Goal: Task Accomplishment & Management: Manage account settings

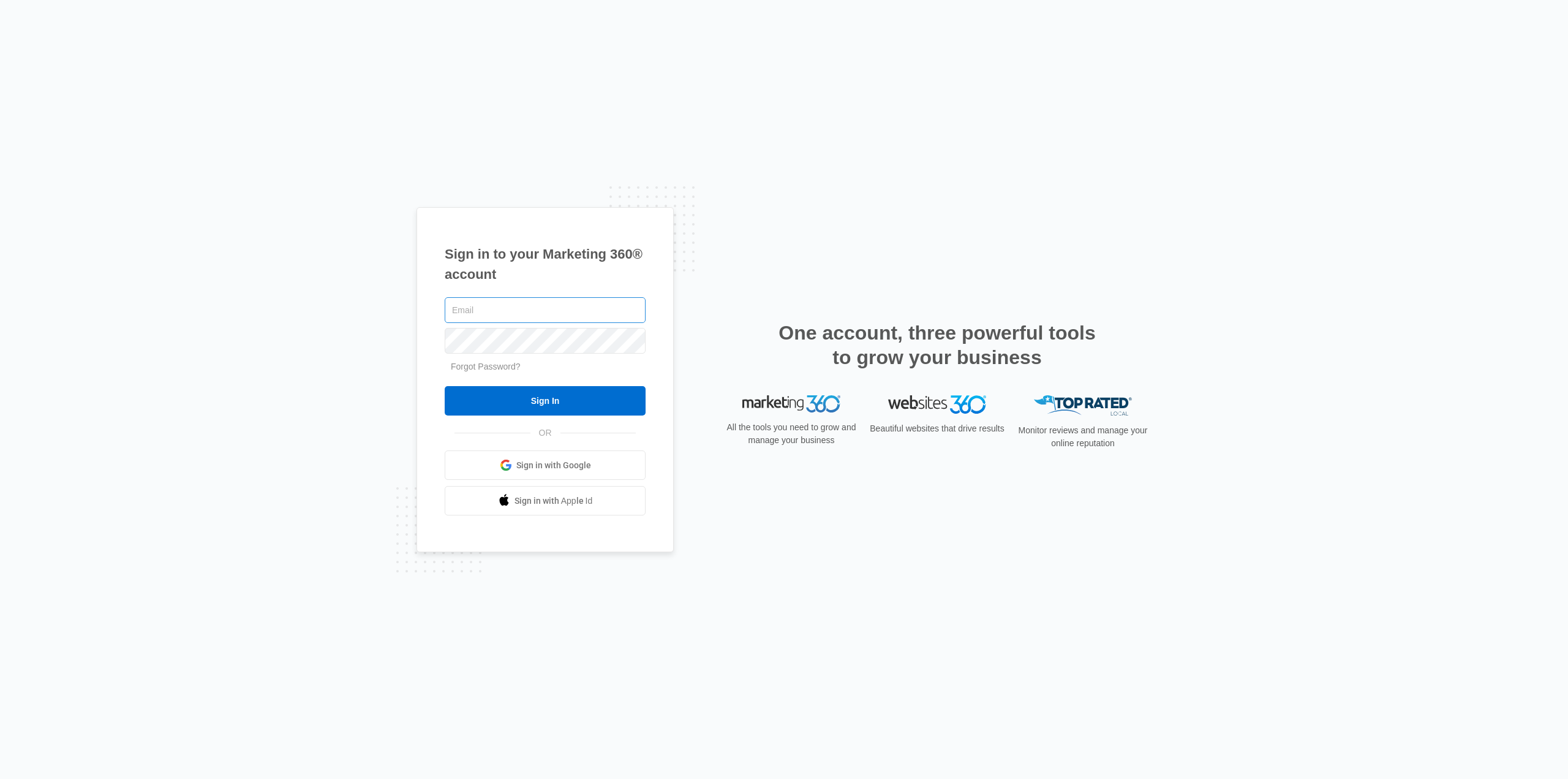
click at [482, 305] on input "text" at bounding box center [545, 310] width 201 height 26
type input "[EMAIL_ADDRESS][DOMAIN_NAME]"
click at [559, 399] on input "Sign In" at bounding box center [545, 401] width 201 height 30
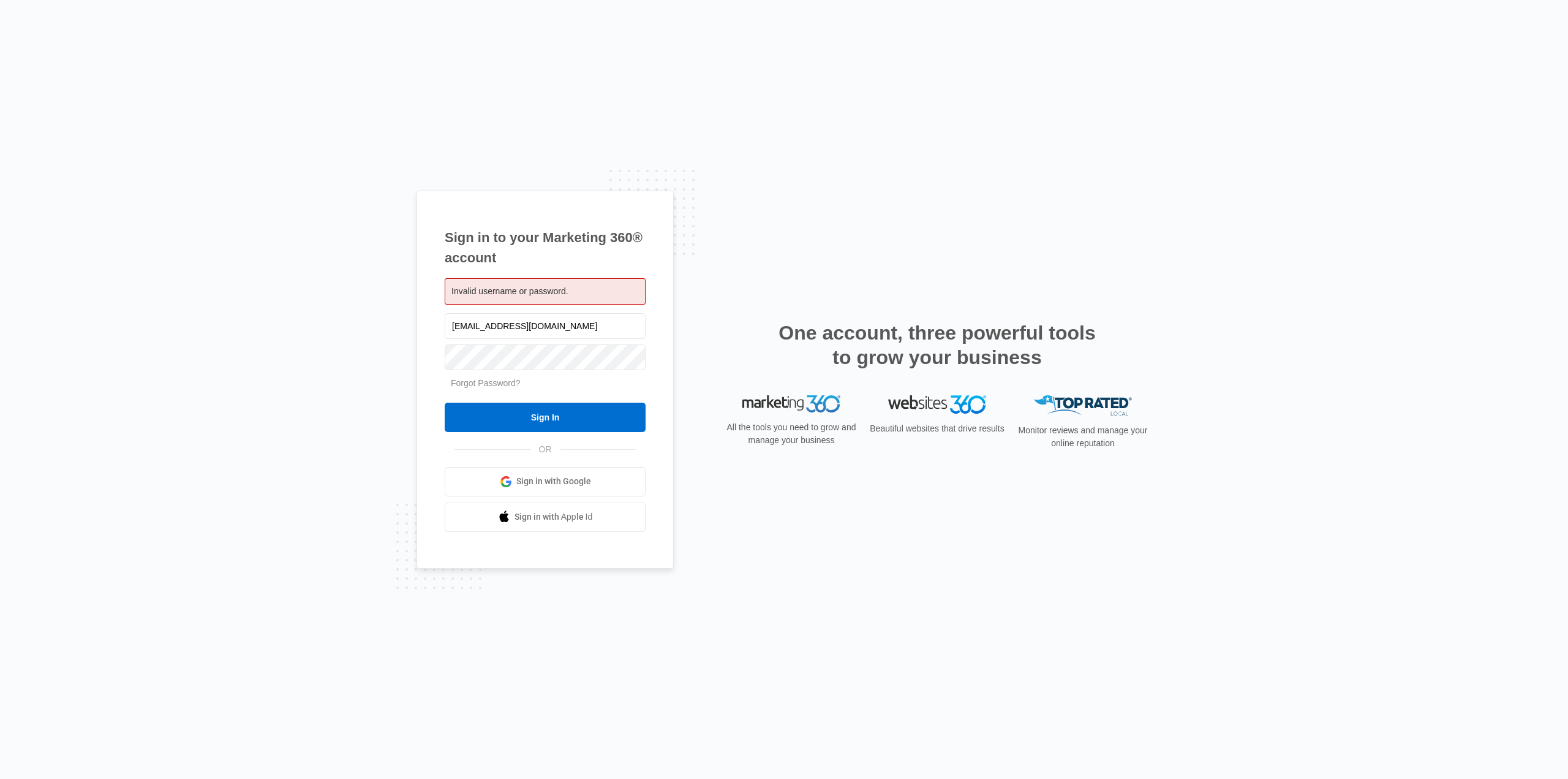
click at [507, 290] on span "Invalid username or password." at bounding box center [510, 290] width 117 height 10
click at [513, 292] on span "Invalid username or password." at bounding box center [510, 290] width 117 height 10
click at [491, 287] on span "Invalid username or password." at bounding box center [510, 290] width 117 height 10
click at [489, 380] on link "Forgot Password?" at bounding box center [485, 382] width 70 height 10
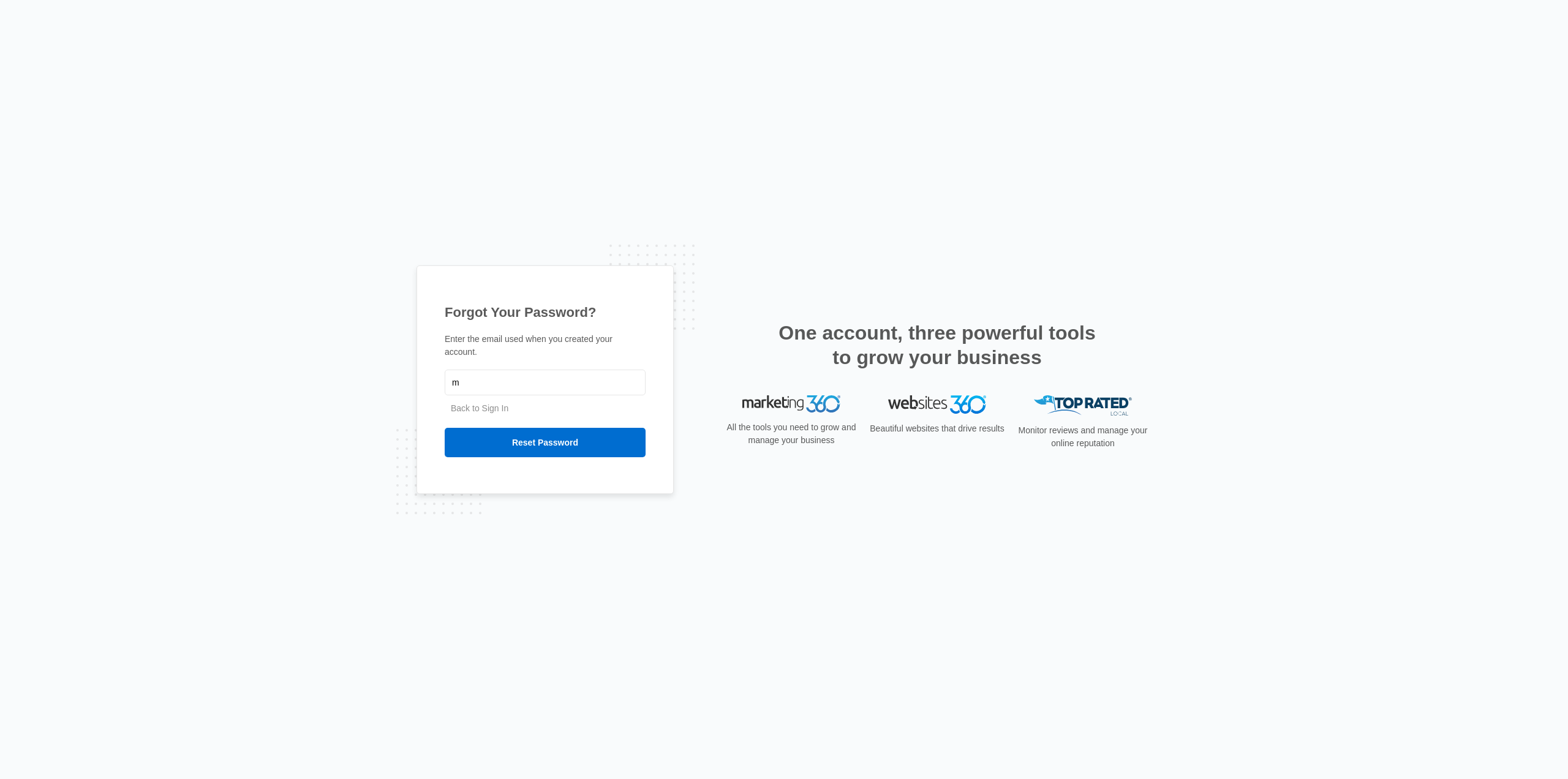
type input "[EMAIL_ADDRESS][DOMAIN_NAME]"
click at [531, 436] on input "Reset Password" at bounding box center [545, 443] width 201 height 30
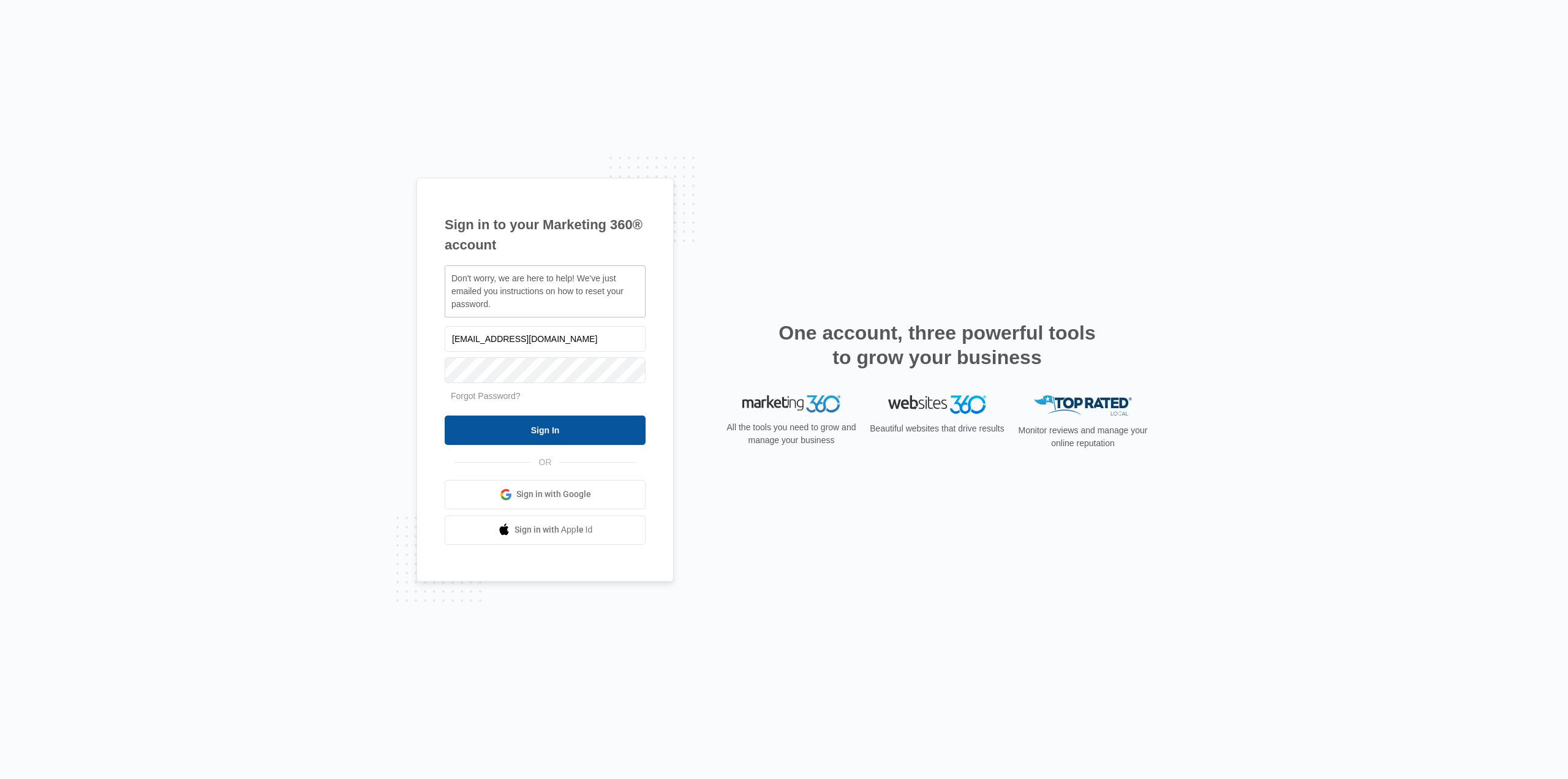
click at [616, 433] on input "Sign In" at bounding box center [545, 430] width 201 height 30
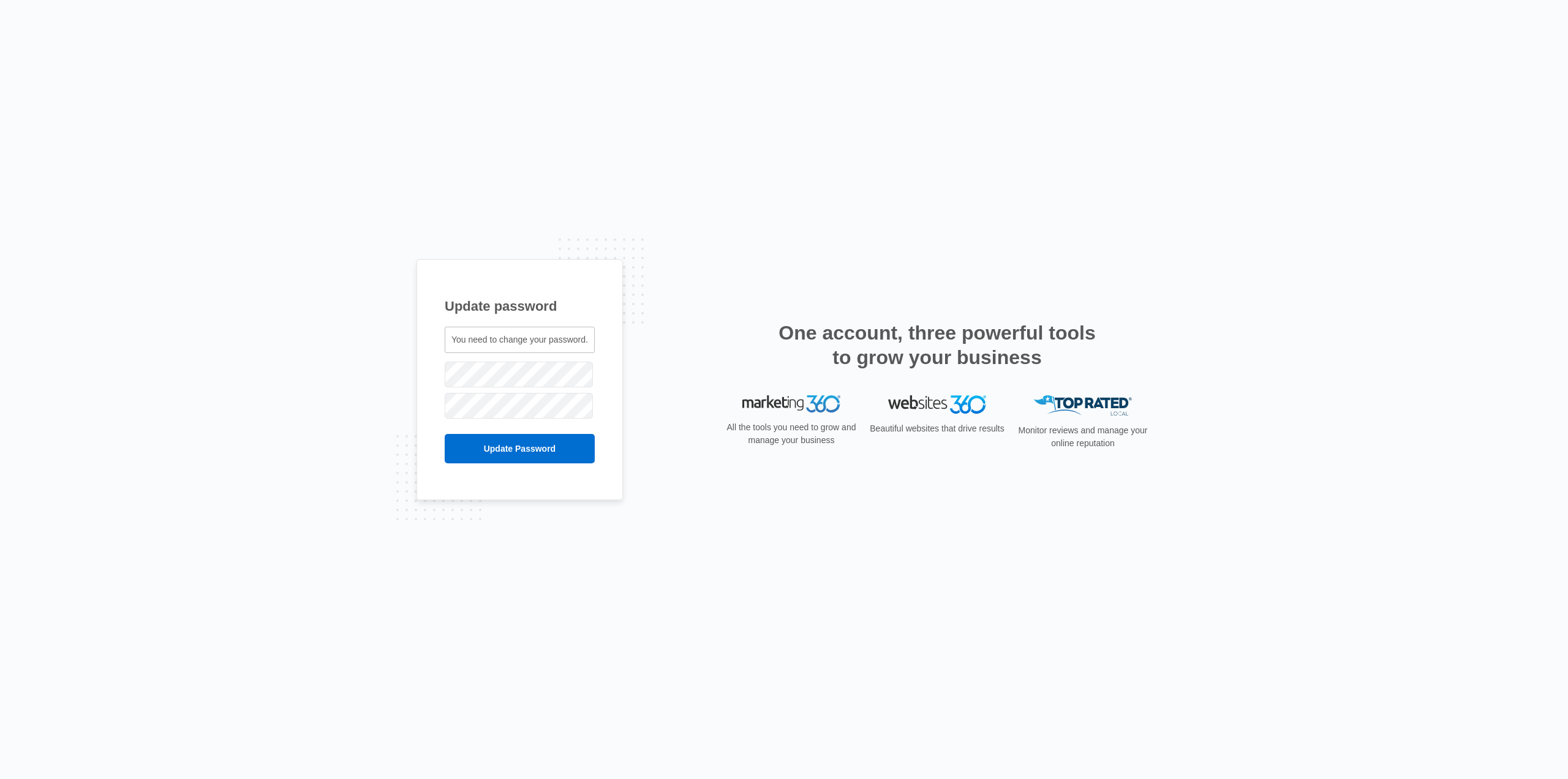
click at [541, 337] on span "You need to change your password." at bounding box center [519, 339] width 137 height 10
drag, startPoint x: 528, startPoint y: 451, endPoint x: 525, endPoint y: 457, distance: 6.7
click at [528, 453] on input "Update Password" at bounding box center [519, 449] width 150 height 30
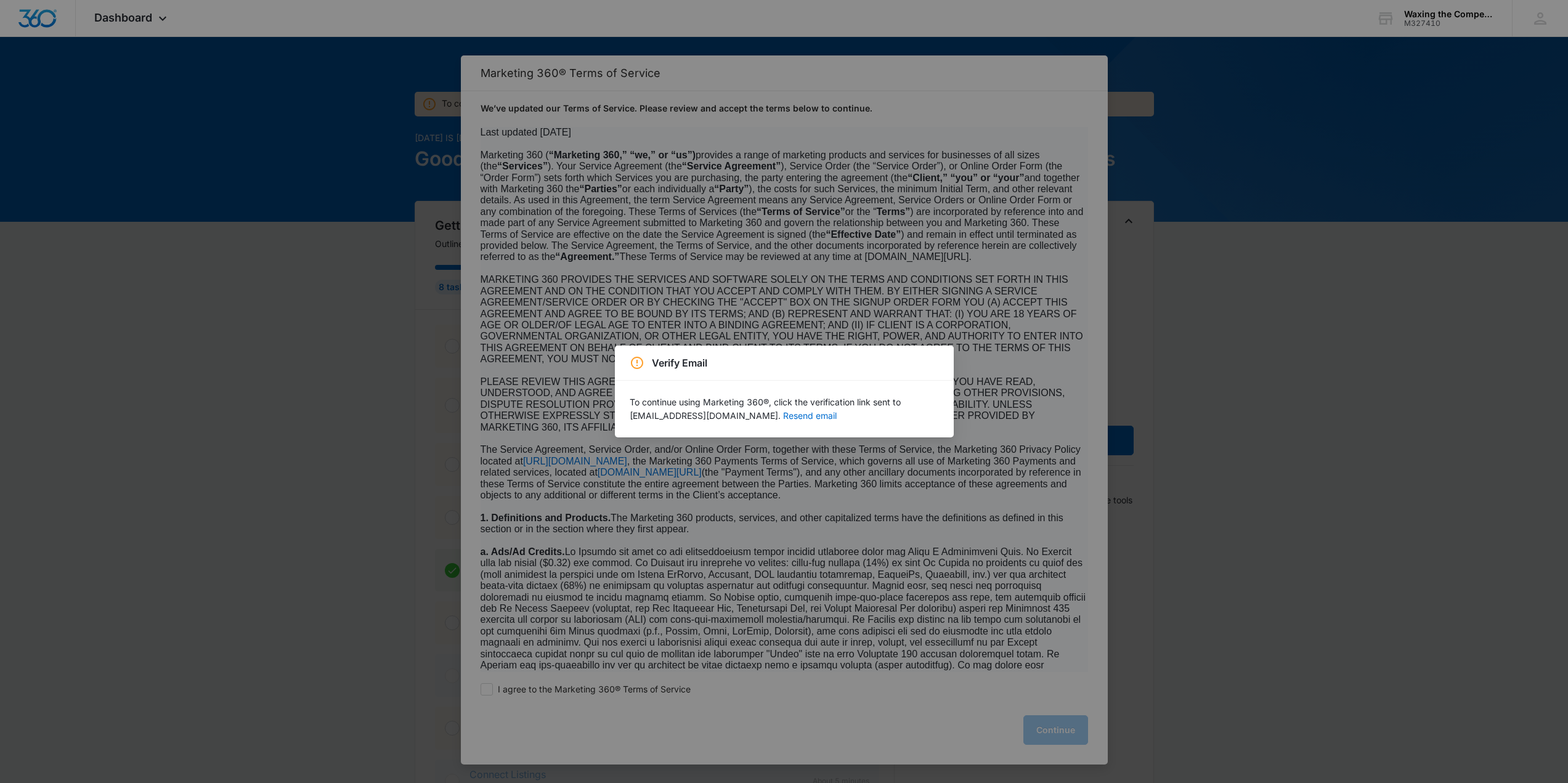
click at [980, 423] on div "Verify Email To continue using Marketing 360®, click the verification link sent…" at bounding box center [784, 392] width 1568 height 783
drag, startPoint x: 781, startPoint y: 371, endPoint x: 811, endPoint y: 380, distance: 31.3
click at [791, 380] on div "Verify Email" at bounding box center [784, 363] width 339 height 35
click at [934, 366] on div "Verify Email" at bounding box center [784, 363] width 309 height 15
drag, startPoint x: 633, startPoint y: 358, endPoint x: 652, endPoint y: 359, distance: 19.0
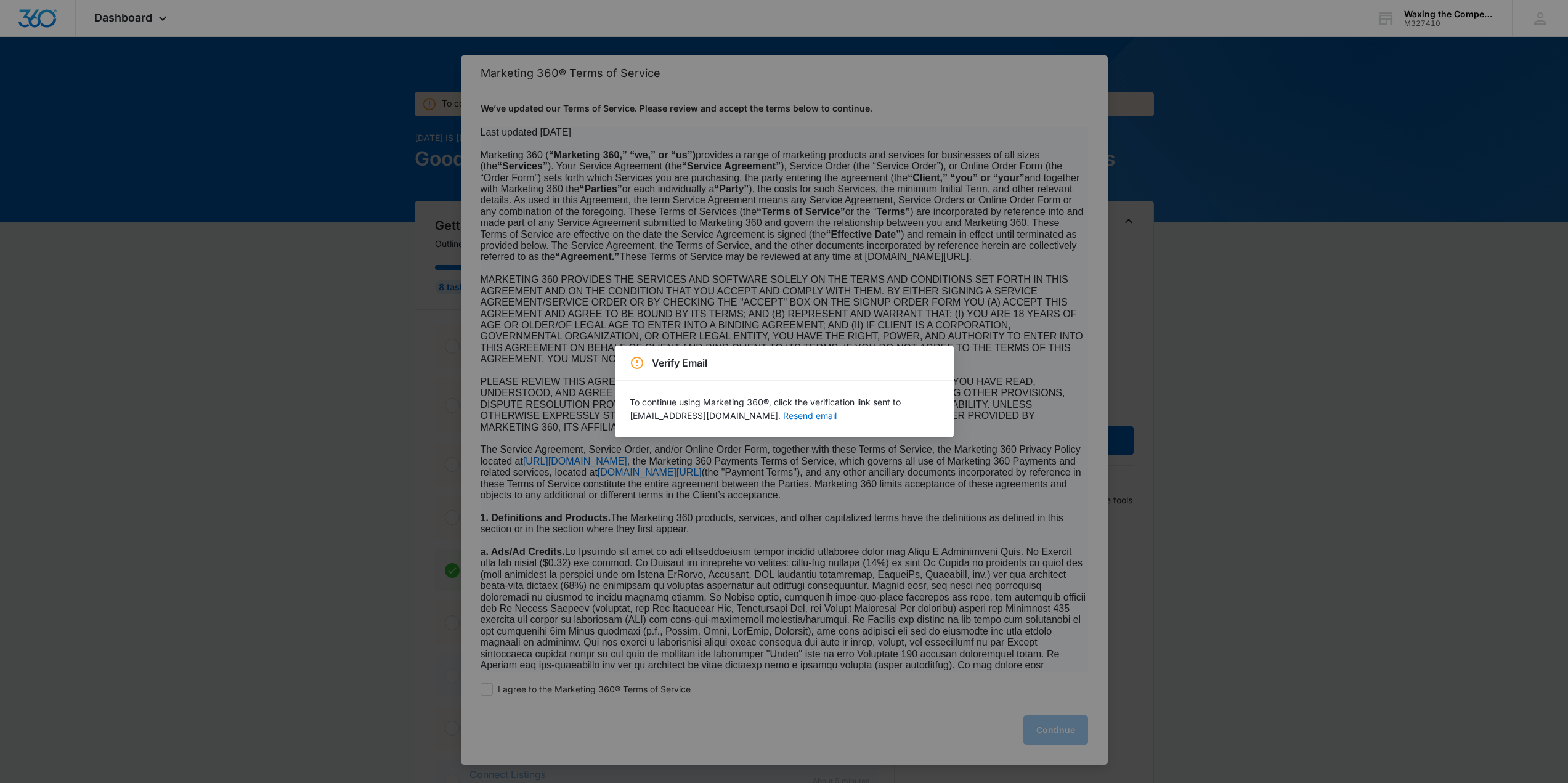
click at [641, 358] on icon at bounding box center [637, 363] width 13 height 13
drag, startPoint x: 1053, startPoint y: 730, endPoint x: 1026, endPoint y: 681, distance: 55.9
click at [1054, 726] on div "Verify Email To continue using Marketing 360®, click the verification link sent…" at bounding box center [784, 392] width 1568 height 783
click at [783, 414] on button "Resend email" at bounding box center [810, 416] width 54 height 9
click at [738, 306] on div "Verify Email To continue using Marketing 360®, click the verification link sent…" at bounding box center [784, 392] width 1568 height 783
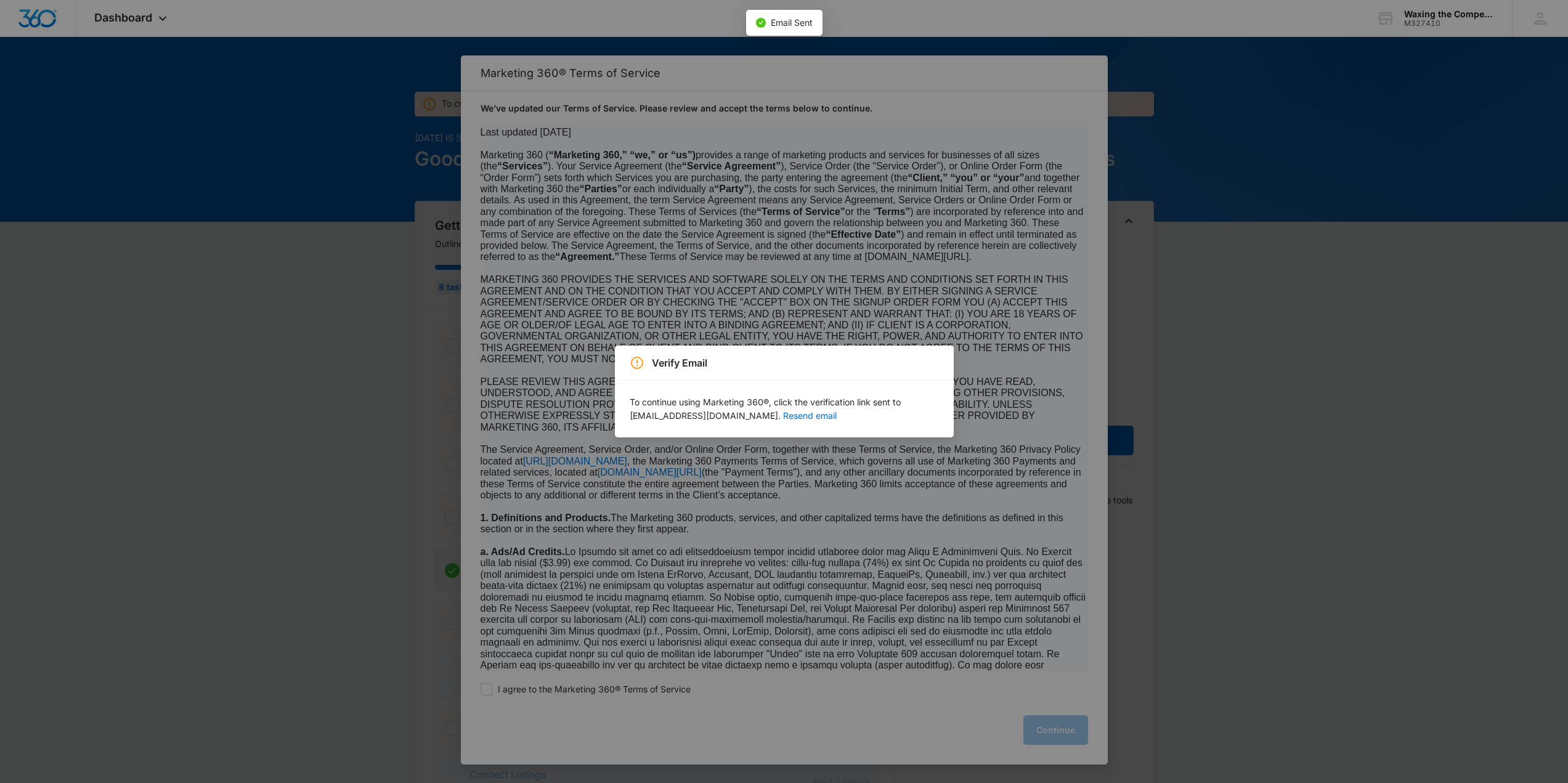
click at [790, 170] on div "Verify Email To continue using Marketing 360®, click the verification link sent…" at bounding box center [784, 392] width 1568 height 783
drag, startPoint x: 918, startPoint y: 311, endPoint x: 948, endPoint y: 227, distance: 89.2
click at [920, 308] on div "Verify Email To continue using Marketing 360®, click the verification link sent…" at bounding box center [784, 392] width 1568 height 783
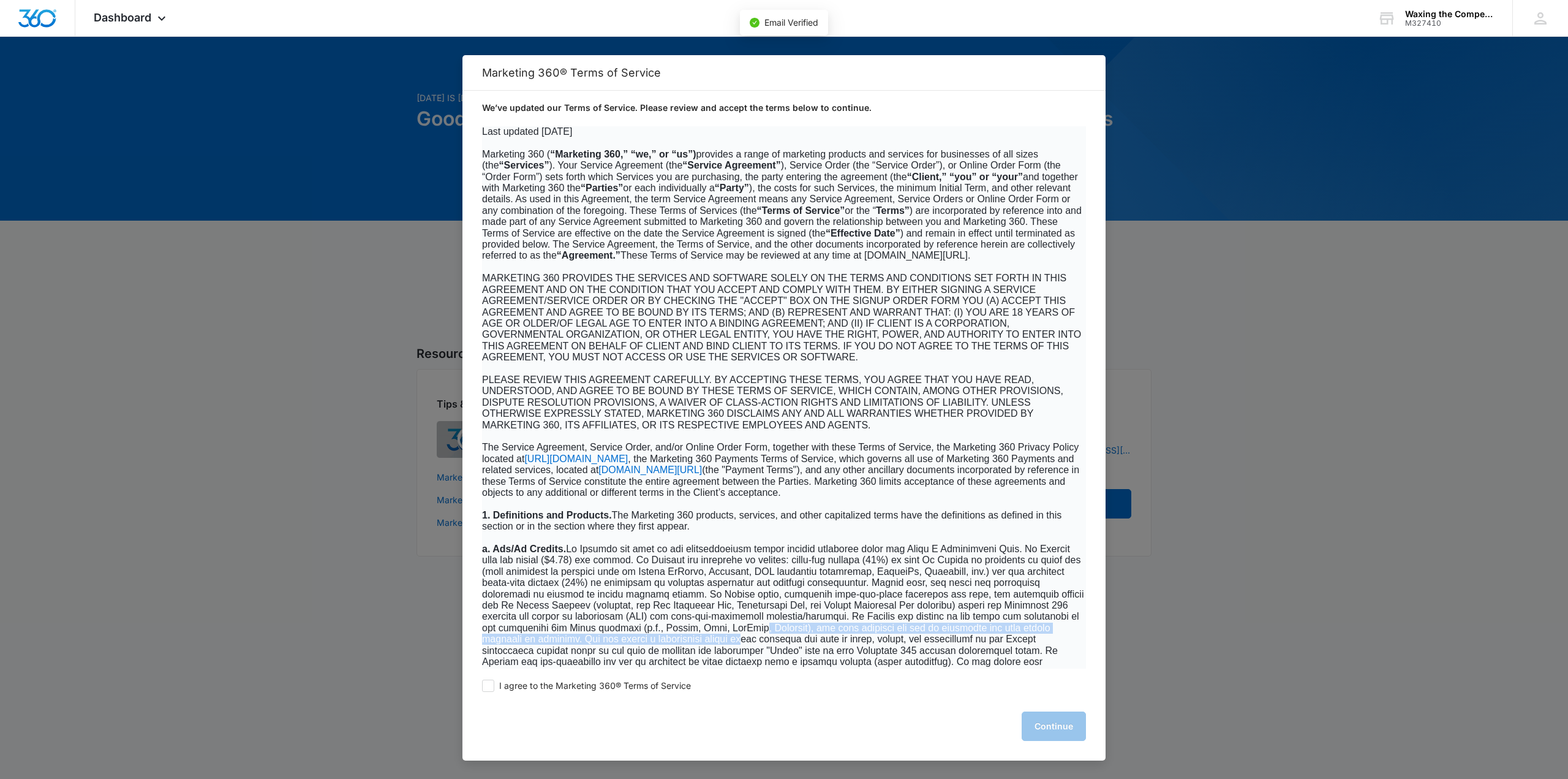
click at [802, 647] on span at bounding box center [783, 684] width 601 height 282
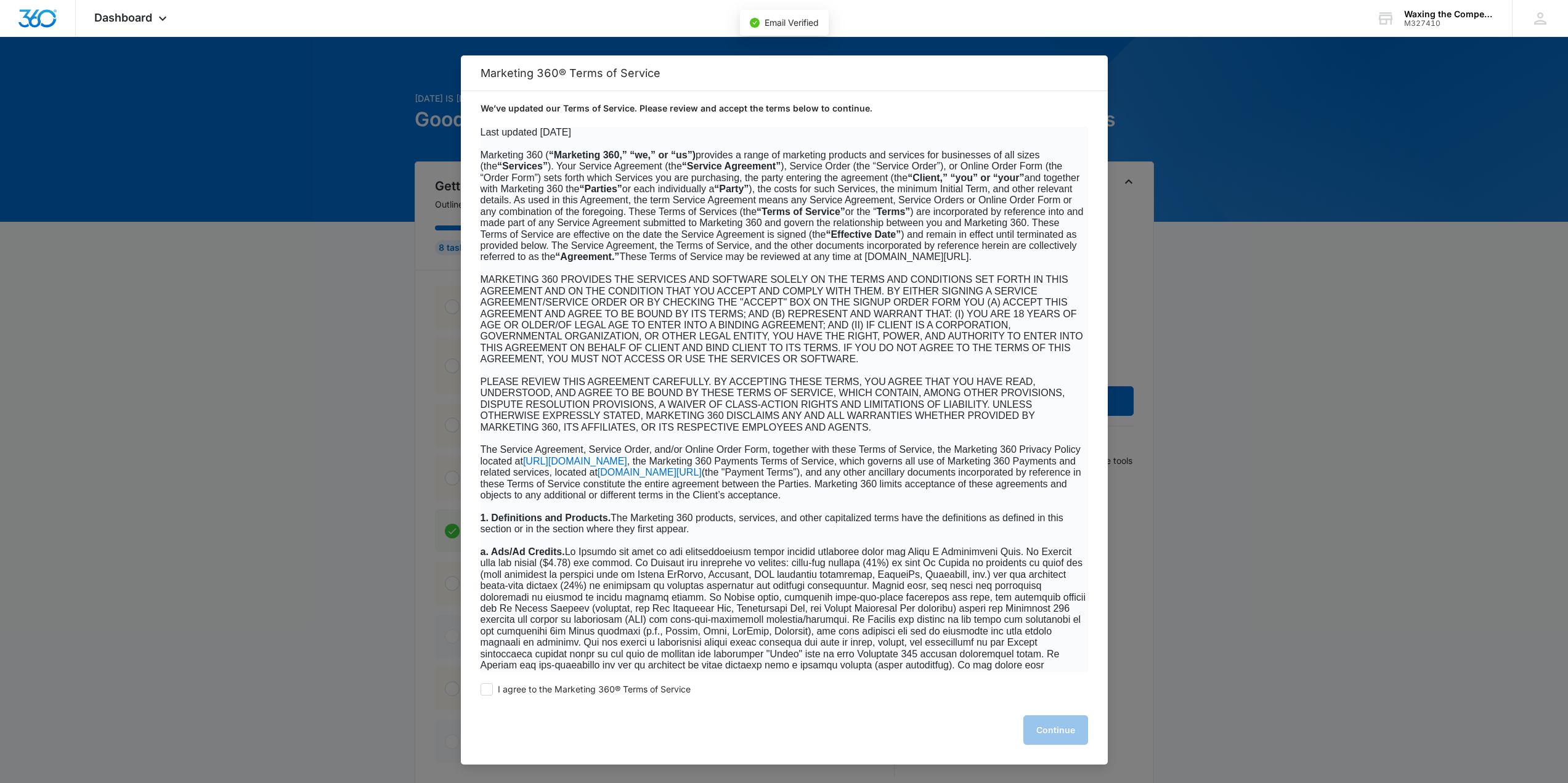
click at [879, 709] on div "I agree to the Marketing 360® Terms of Service Continue" at bounding box center [784, 718] width 647 height 92
click at [928, 718] on div "I agree to the Marketing 360® Terms of Service Continue" at bounding box center [784, 718] width 647 height 92
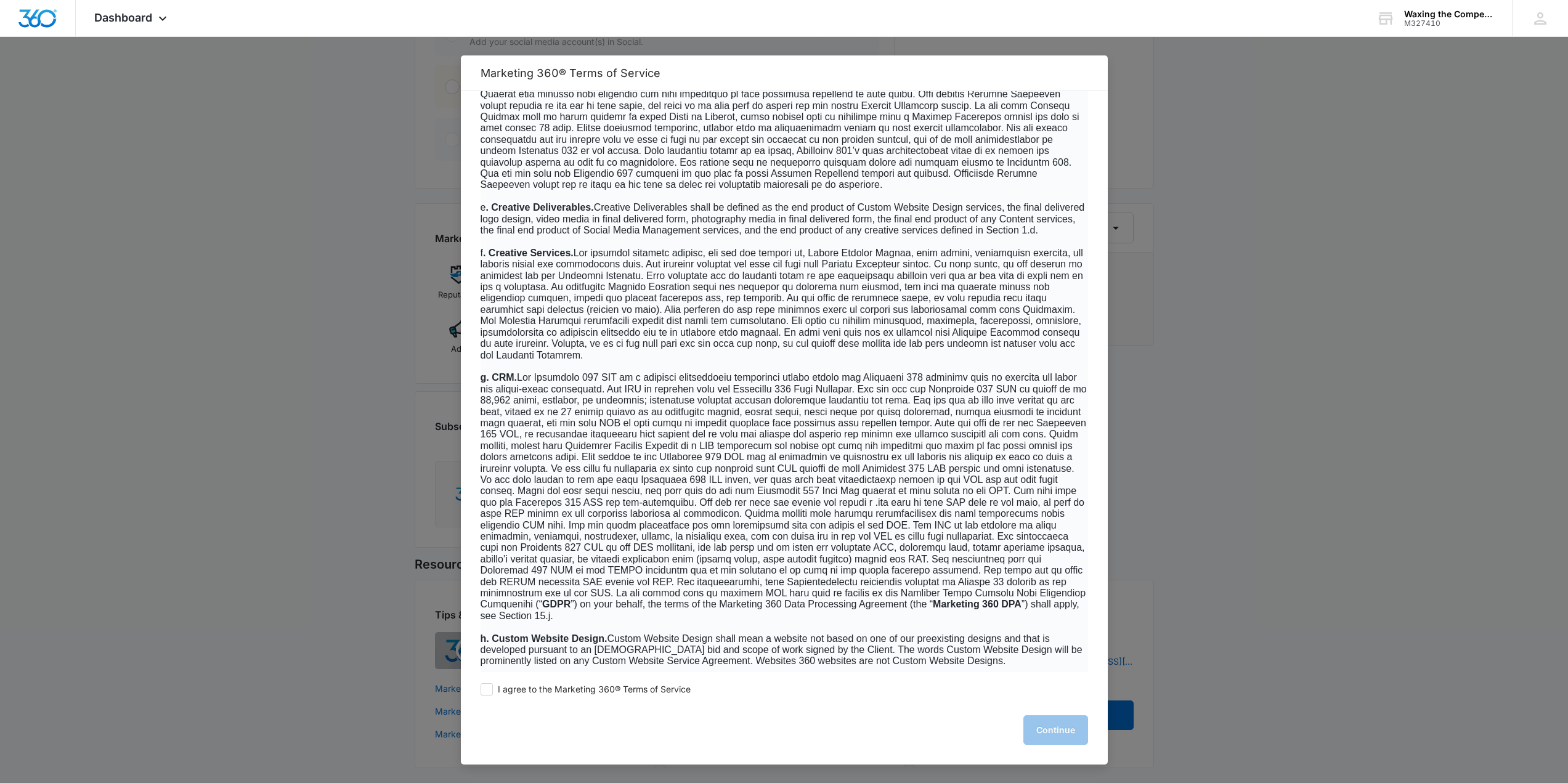
scroll to position [614, 0]
drag, startPoint x: 593, startPoint y: 686, endPoint x: 568, endPoint y: 692, distance: 25.7
click at [591, 688] on span "I agree to the Marketing 360® Terms of Service" at bounding box center [594, 689] width 192 height 12
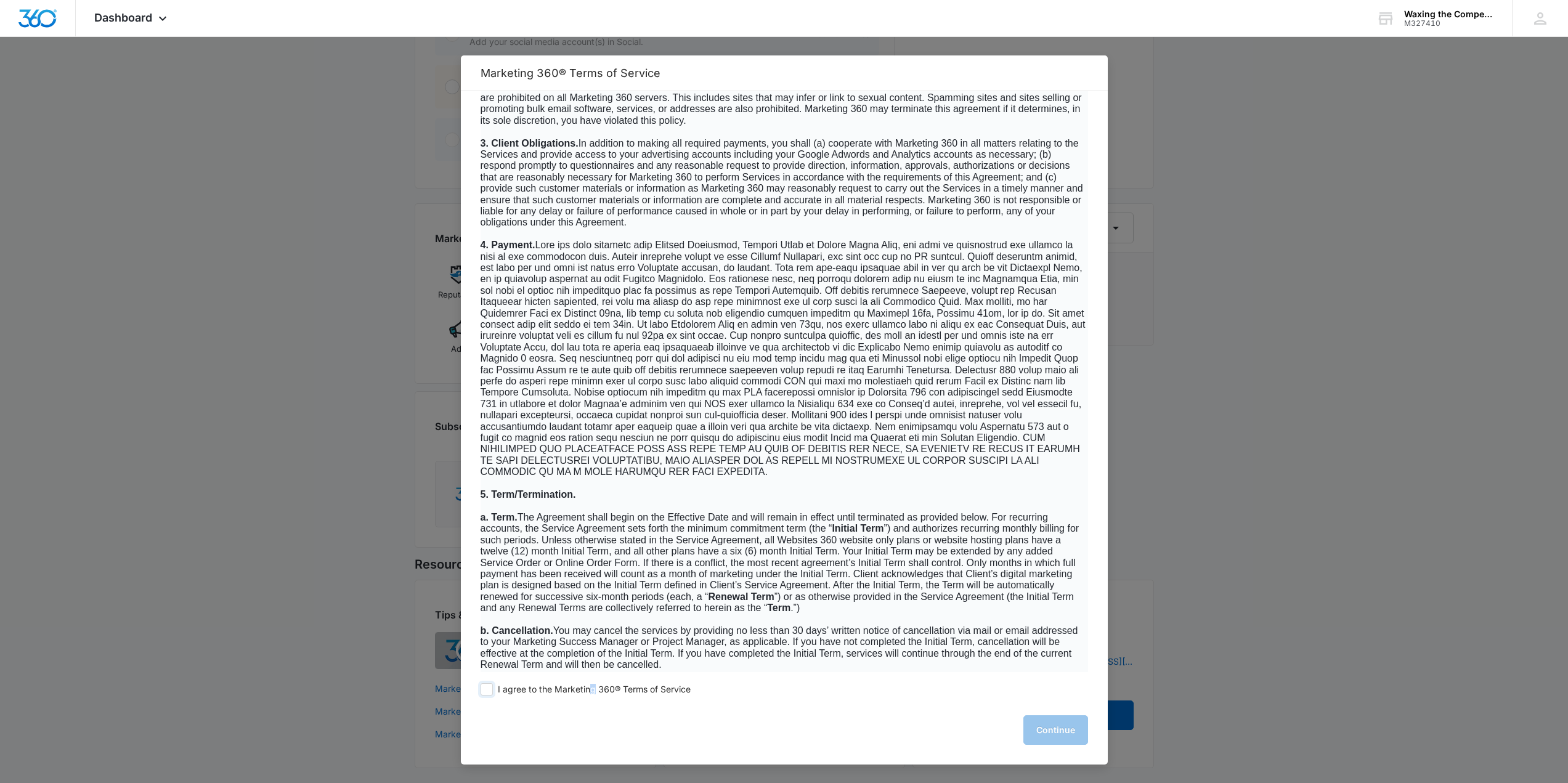
scroll to position [3941, 0]
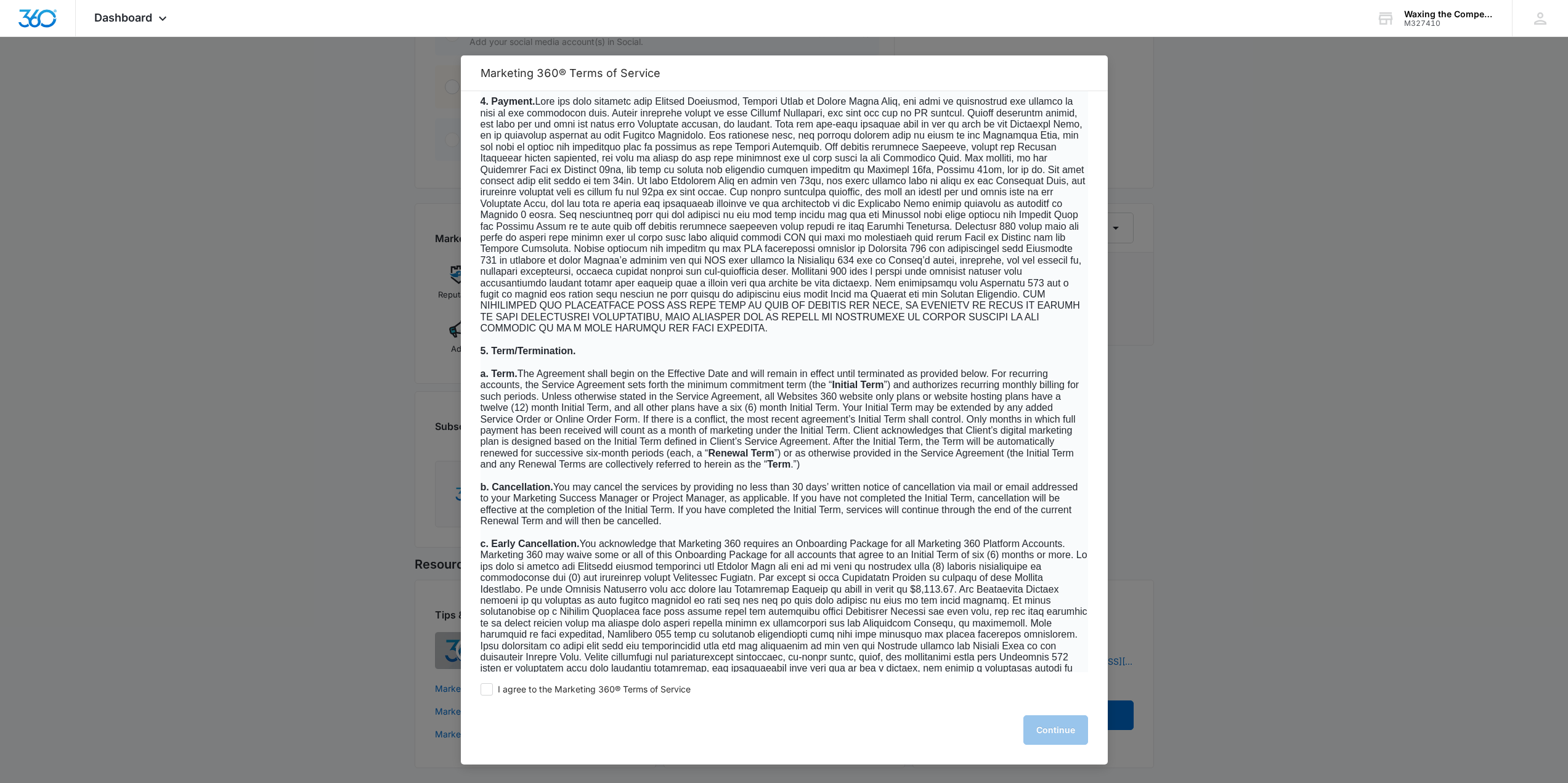
click at [1285, 548] on div at bounding box center [784, 392] width 1568 height 783
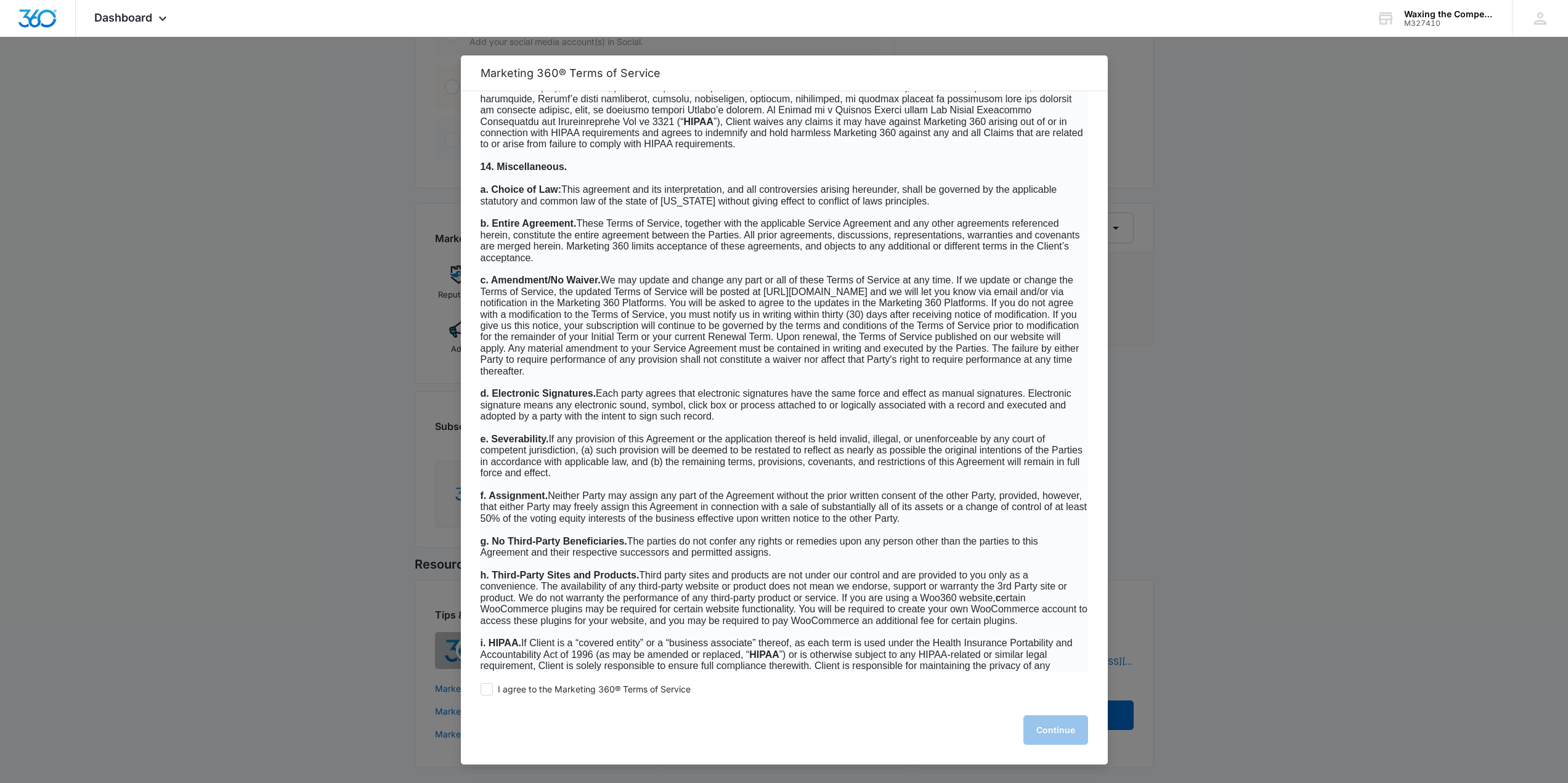
scroll to position [7664, 0]
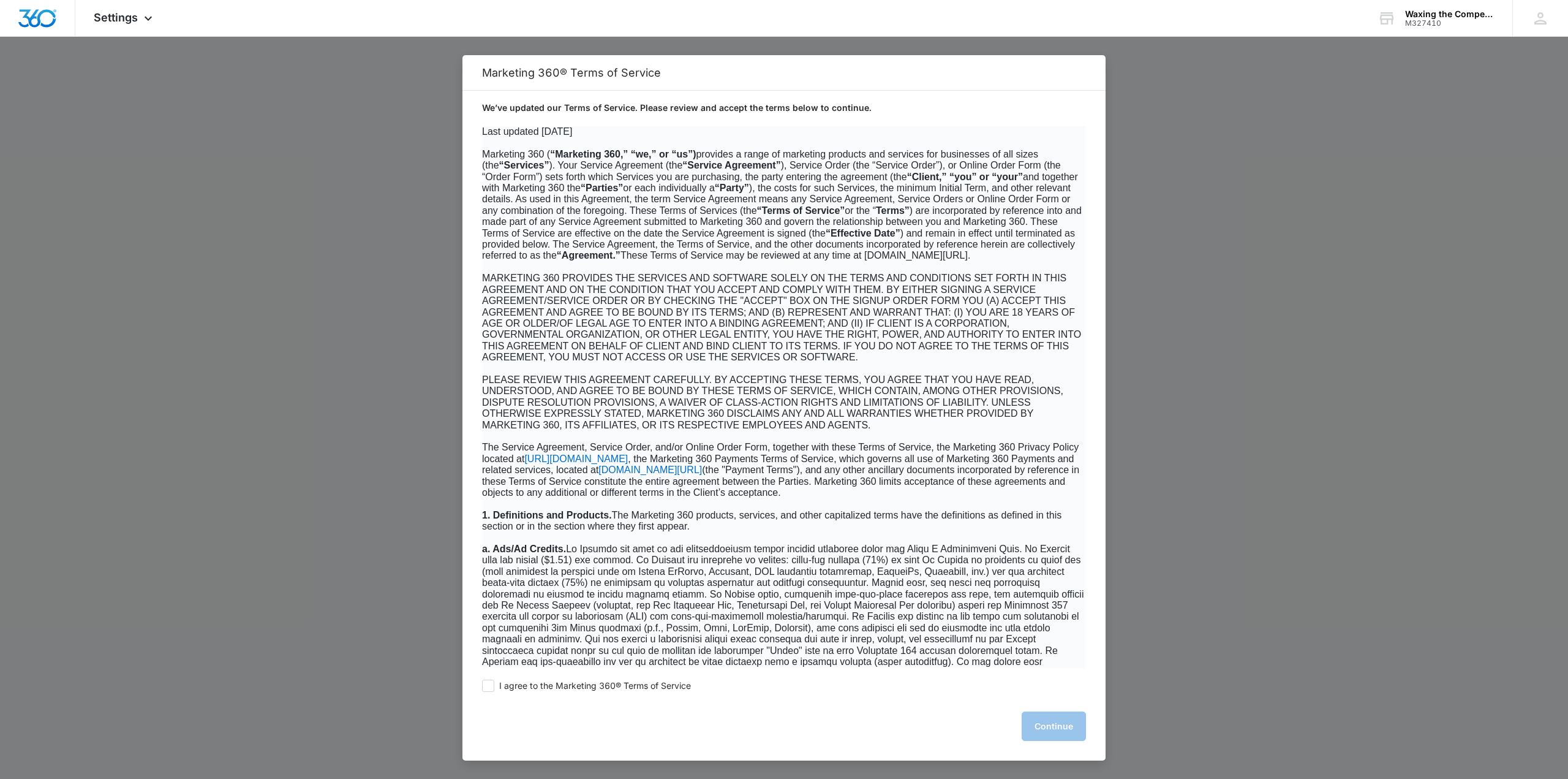
click at [740, 414] on span "PLEASE REVIEW THIS AGREEMENT CAREFULLY. BY ACCEPTING THESE TERMS, YOU AGREE THA…" at bounding box center [772, 402] width 582 height 55
click at [702, 474] on span "[DOMAIN_NAME][URL]" at bounding box center [650, 469] width 103 height 10
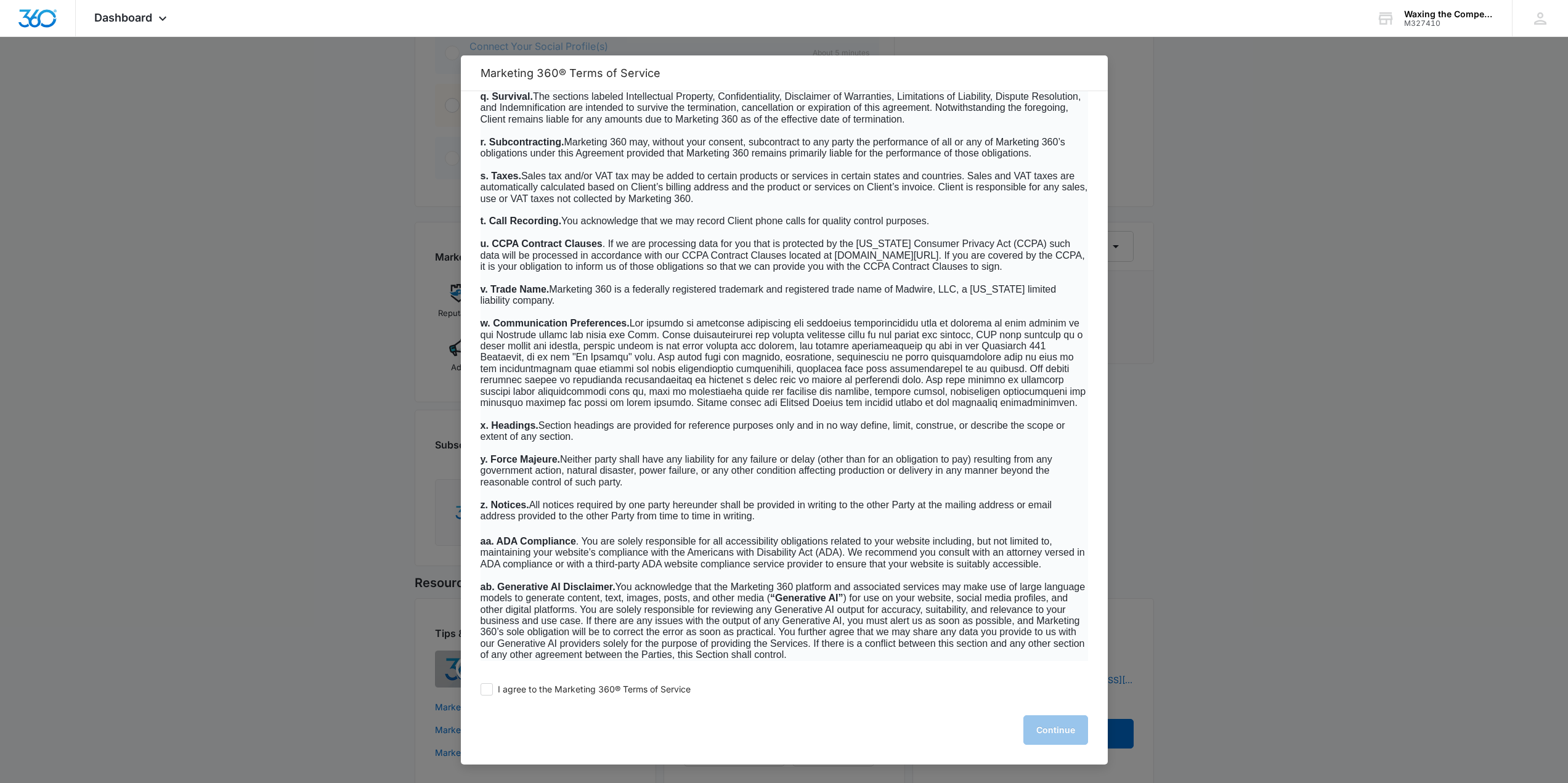
scroll to position [614, 0]
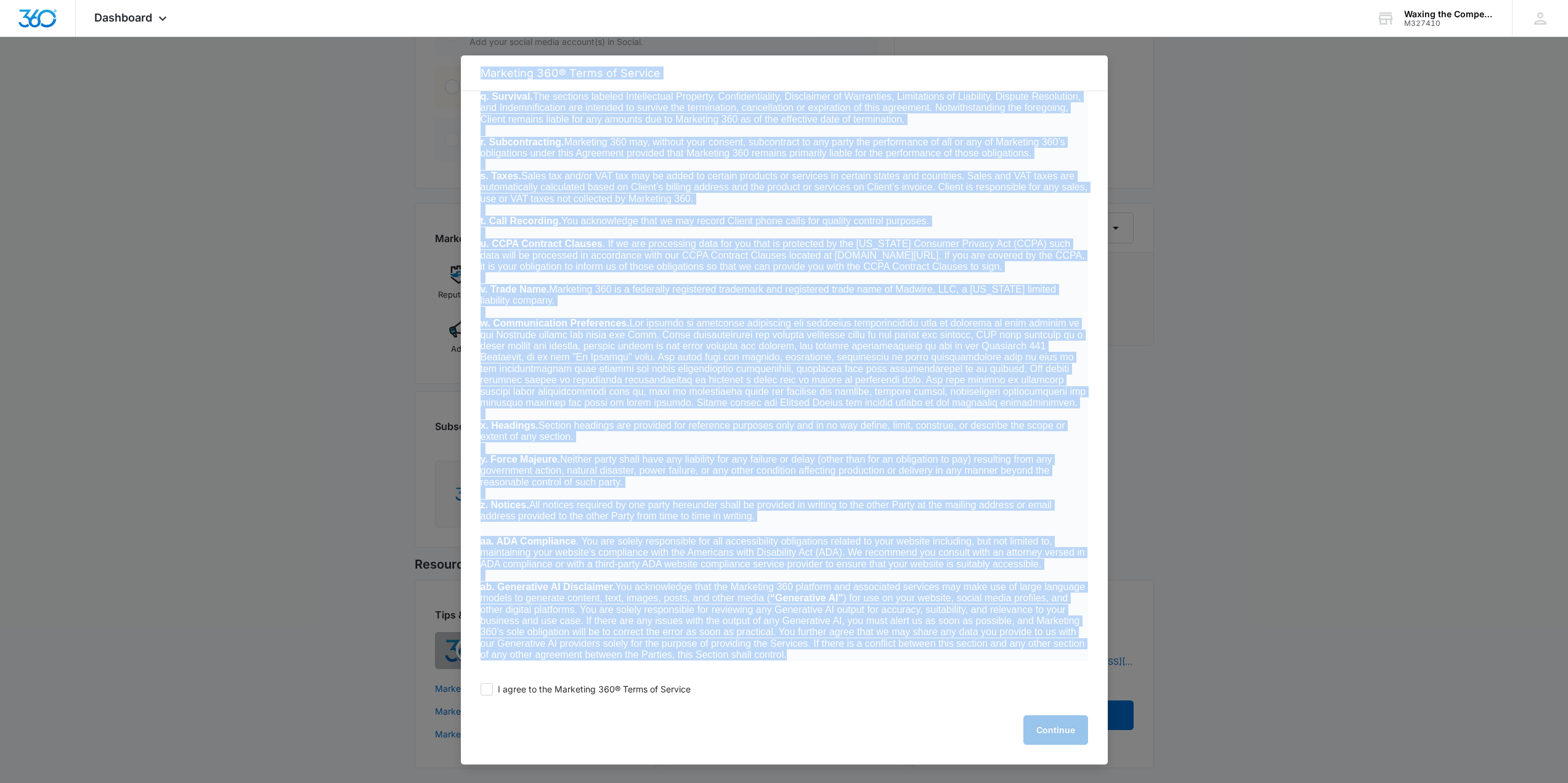
drag, startPoint x: 1107, startPoint y: 654, endPoint x: 1104, endPoint y: 660, distance: 6.7
click at [1105, 37] on nav "Marketing 360® Terms of Service We’ve updated our Terms of Service. Please revi…" at bounding box center [784, 19] width 1568 height 37
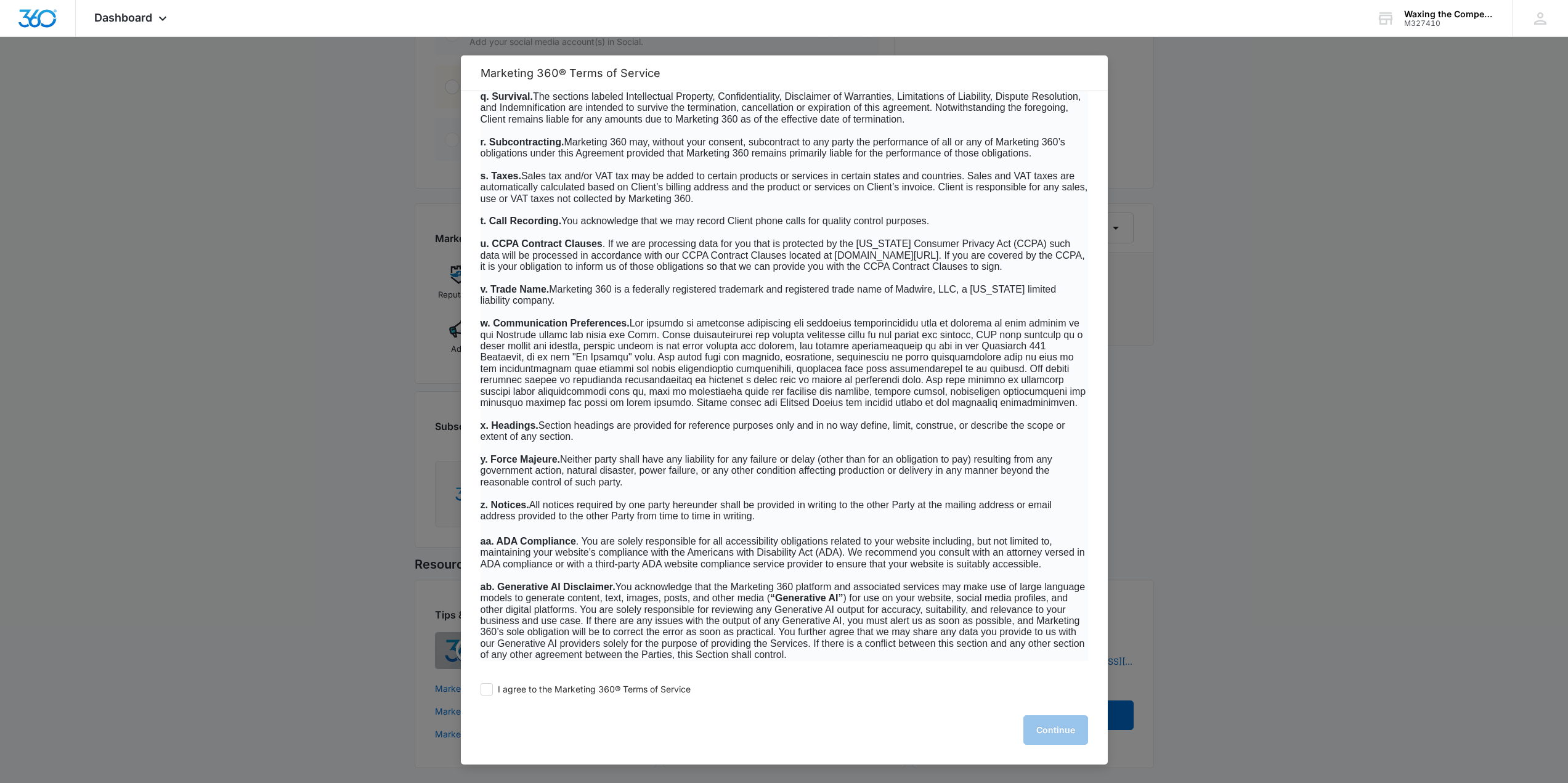
click at [907, 706] on div "I agree to the Marketing 360® Terms of Service Continue" at bounding box center [784, 718] width 647 height 92
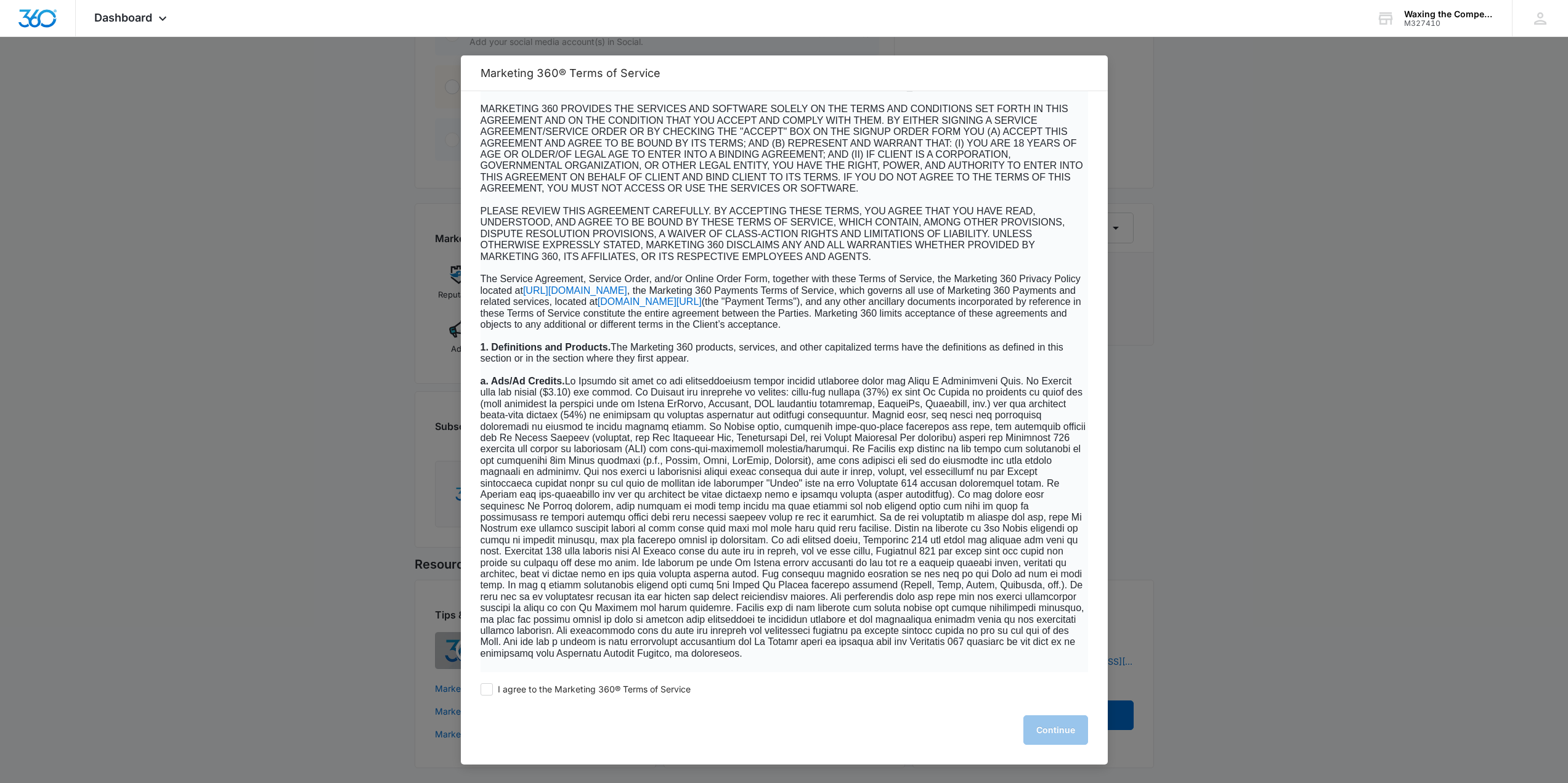
scroll to position [0, 0]
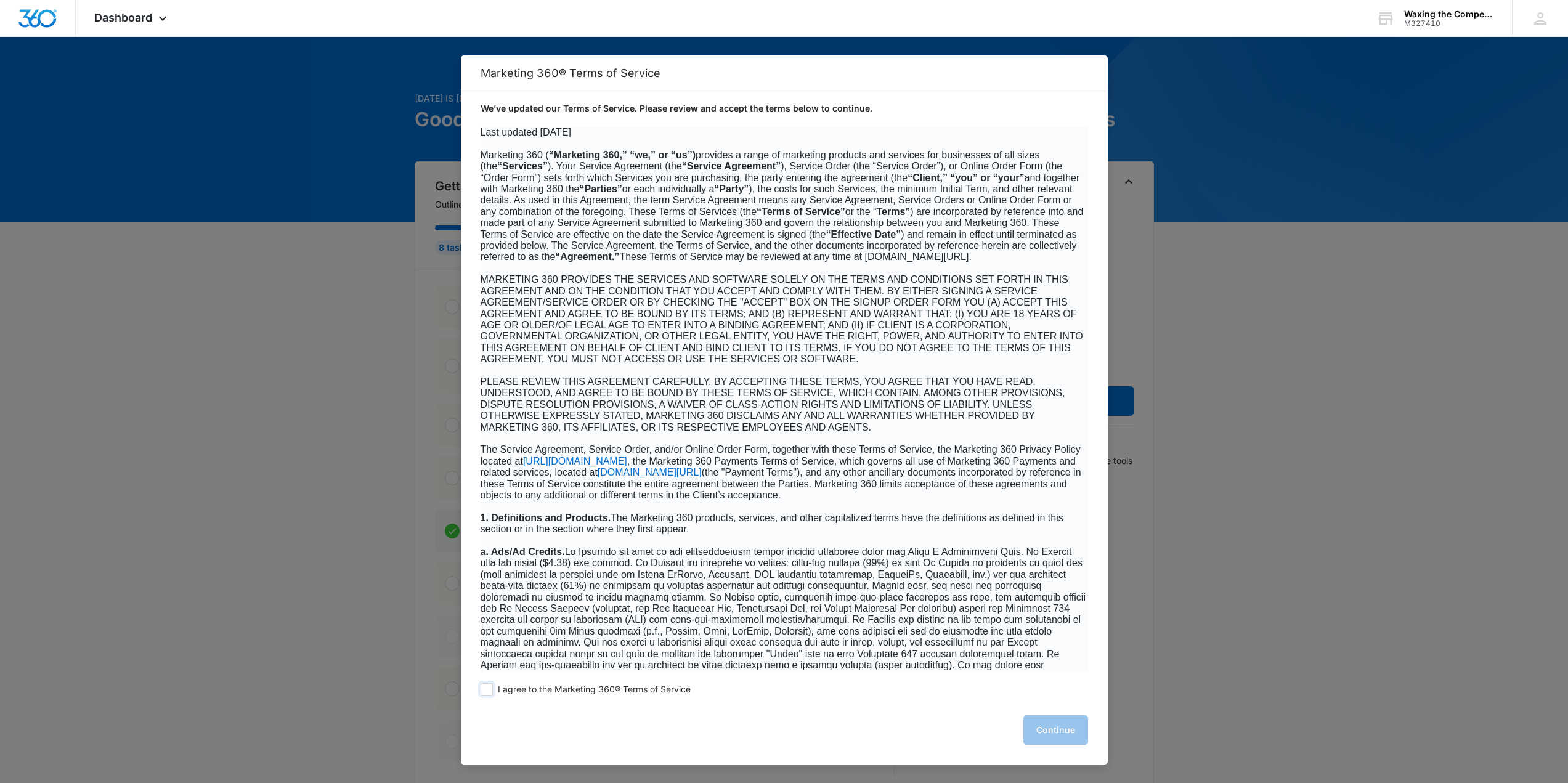
click at [493, 693] on label "I agree to the Marketing 360® Terms of Service" at bounding box center [586, 689] width 210 height 13
click at [484, 683] on span at bounding box center [487, 689] width 13 height 13
click at [484, 683] on input "I agree to the Marketing 360® Terms of Service" at bounding box center [487, 689] width 13 height 13
checkbox input "true"
click at [1067, 721] on button "Continue" at bounding box center [1055, 730] width 65 height 30
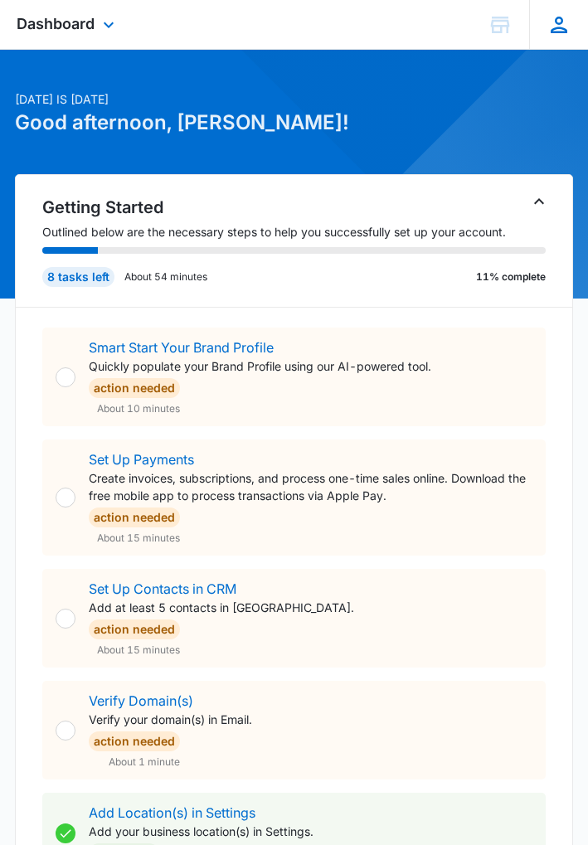
drag, startPoint x: 331, startPoint y: 24, endPoint x: 580, endPoint y: 3, distance: 250.4
click at [580, 3] on div "Dashboard Apps Reputation Websites Forms CRM Email Social Payments POS Content …" at bounding box center [294, 25] width 588 height 50
